Goal: Complete application form

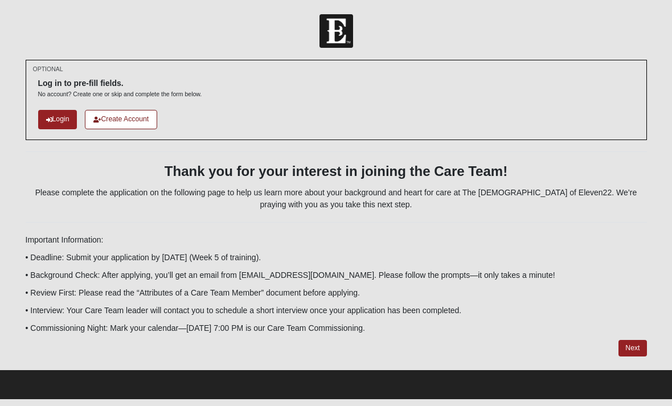
click at [65, 120] on link "Login" at bounding box center [57, 119] width 39 height 19
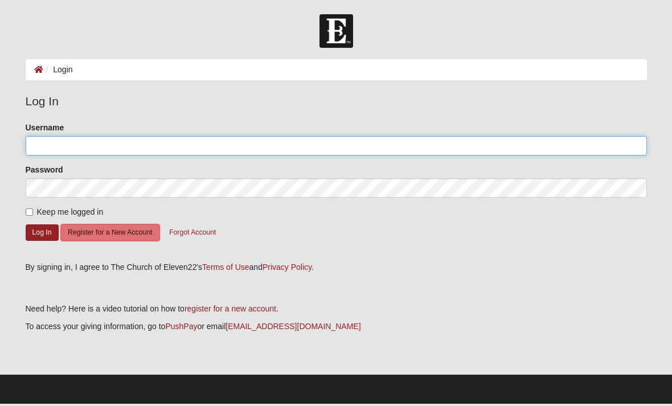
click at [159, 150] on input "Username" at bounding box center [336, 145] width 621 height 19
type input "lynnmsims"
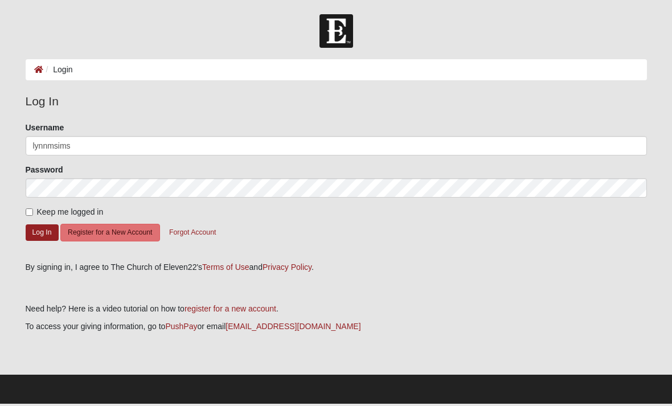
click at [42, 232] on button "Log In" at bounding box center [42, 232] width 33 height 17
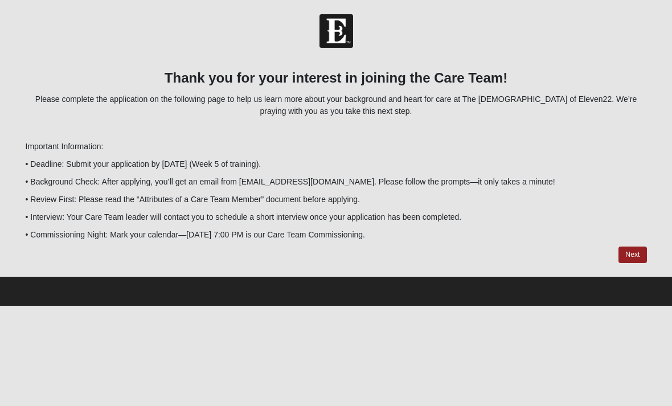
click at [627, 252] on link "Next" at bounding box center [633, 255] width 28 height 17
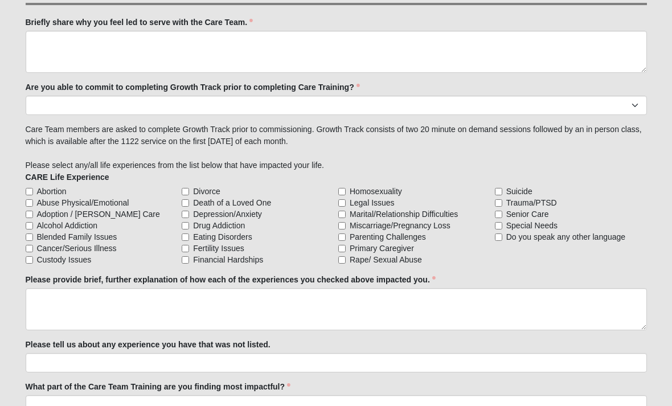
scroll to position [944, 0]
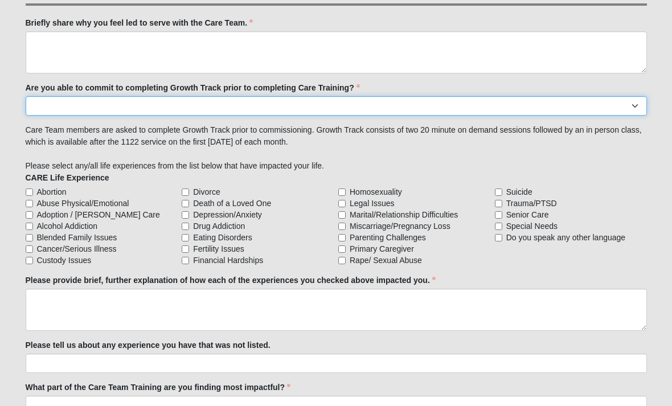
click at [634, 104] on select "Yes No Already Completed" at bounding box center [336, 105] width 621 height 19
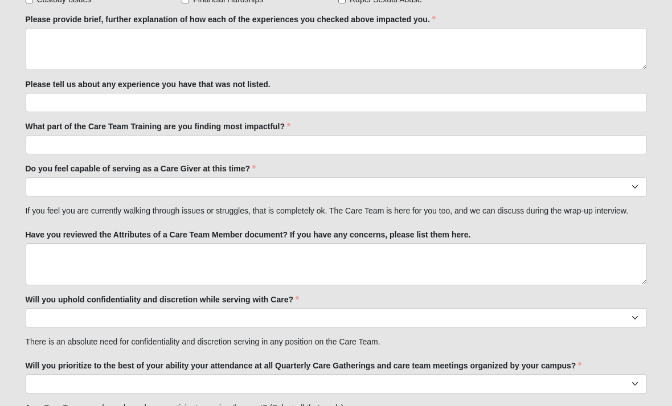
scroll to position [1218, 0]
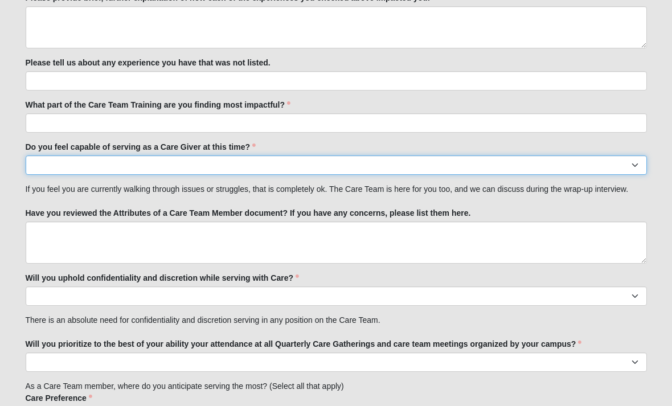
click at [639, 162] on select "No Yes" at bounding box center [336, 165] width 621 height 19
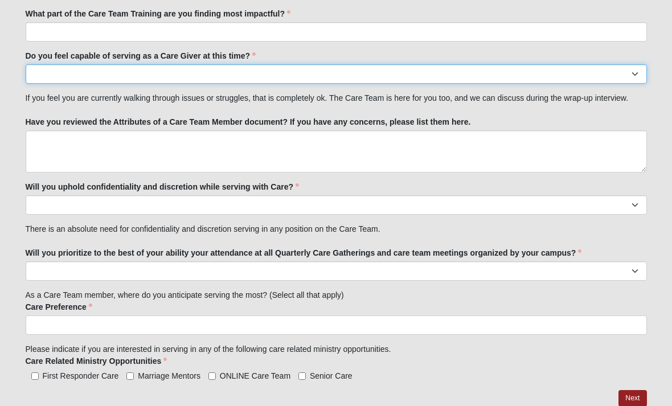
scroll to position [1323, 0]
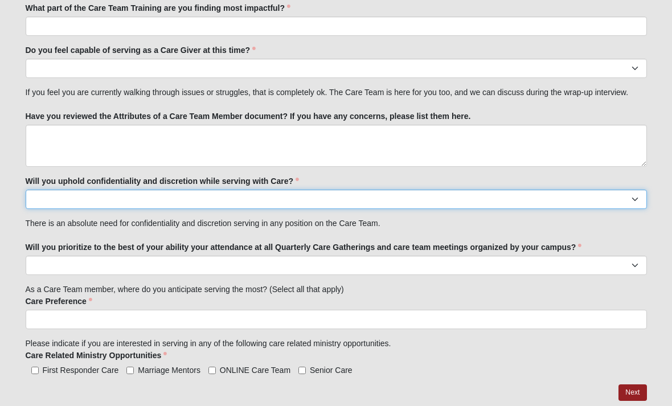
click at [638, 196] on select "No Yes" at bounding box center [336, 199] width 621 height 19
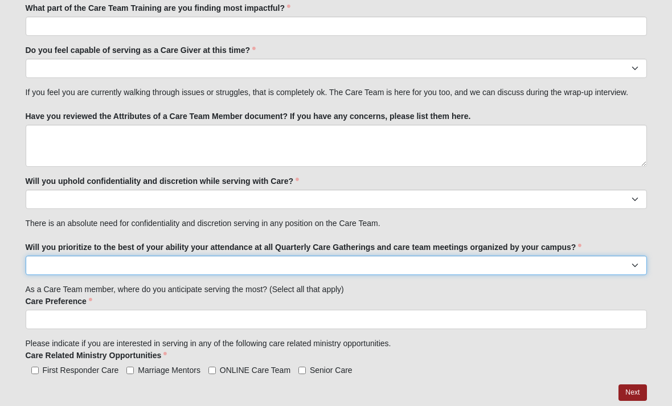
click at [640, 259] on select "No Yes" at bounding box center [336, 265] width 621 height 19
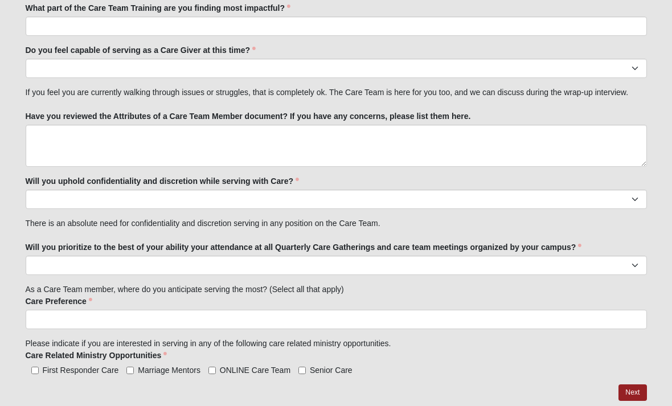
click at [635, 396] on link "Next" at bounding box center [633, 392] width 28 height 17
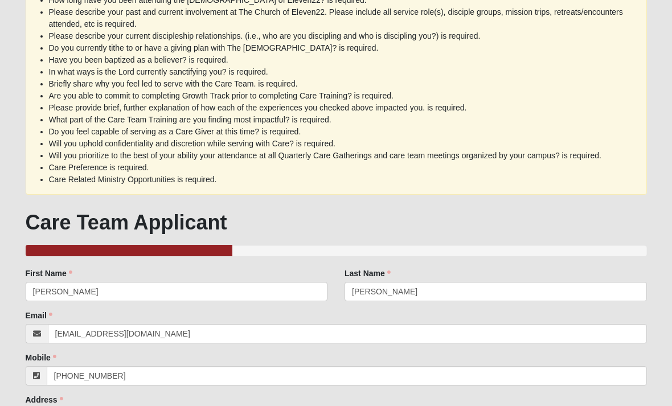
scroll to position [0, 0]
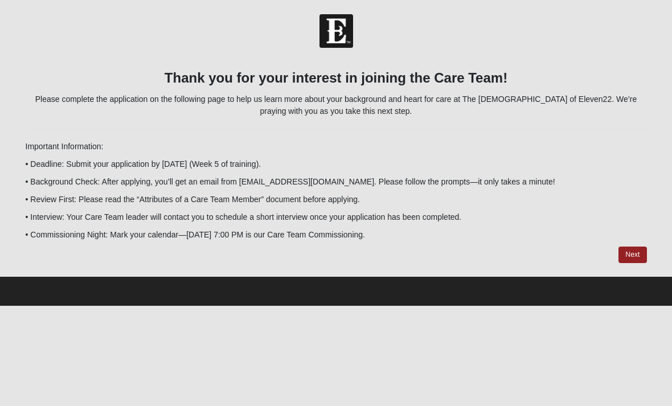
click at [631, 254] on link "Next" at bounding box center [633, 255] width 28 height 17
click at [635, 256] on link "Next" at bounding box center [633, 255] width 28 height 17
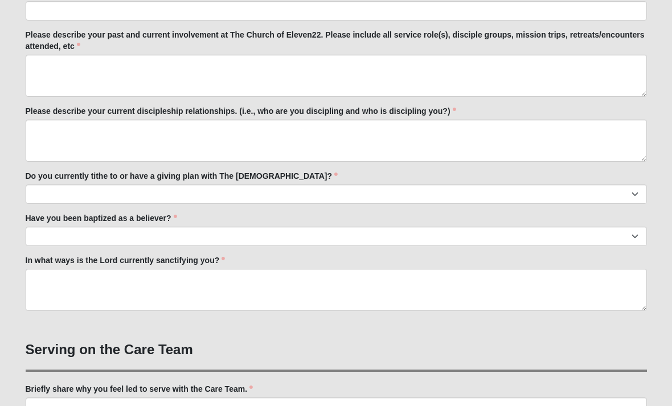
scroll to position [579, 0]
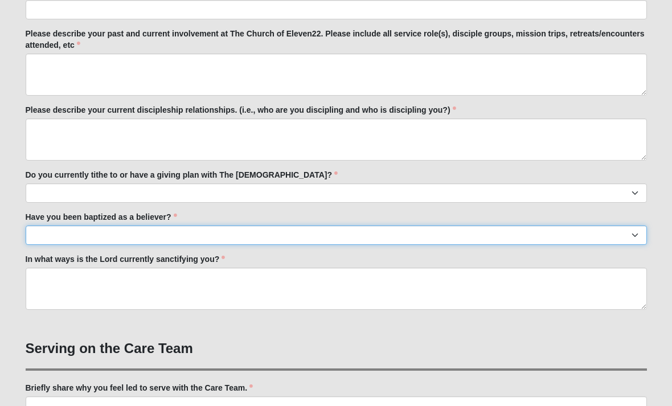
click at [636, 232] on select "No Yes" at bounding box center [336, 235] width 621 height 19
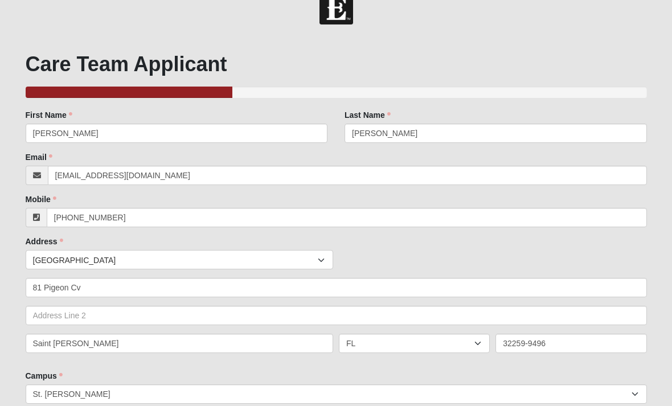
scroll to position [0, 0]
